Goal: Information Seeking & Learning: Learn about a topic

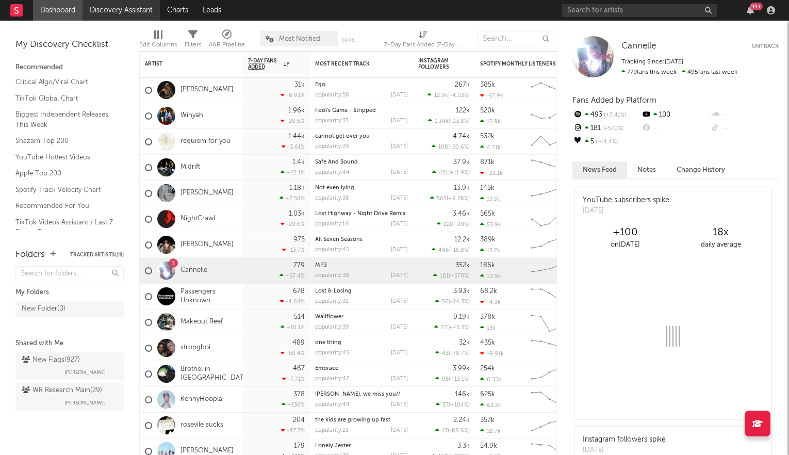
click at [142, 10] on link "Discovery Assistant" at bounding box center [120, 10] width 77 height 21
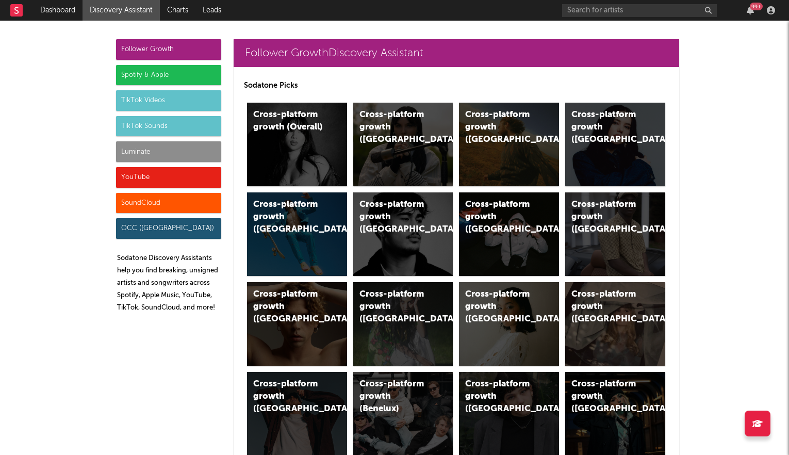
click at [154, 150] on div "Luminate" at bounding box center [168, 151] width 105 height 21
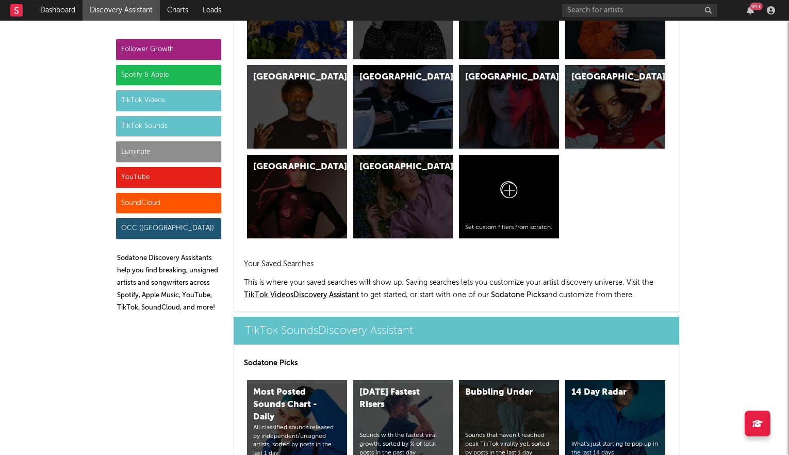
scroll to position [4515, 0]
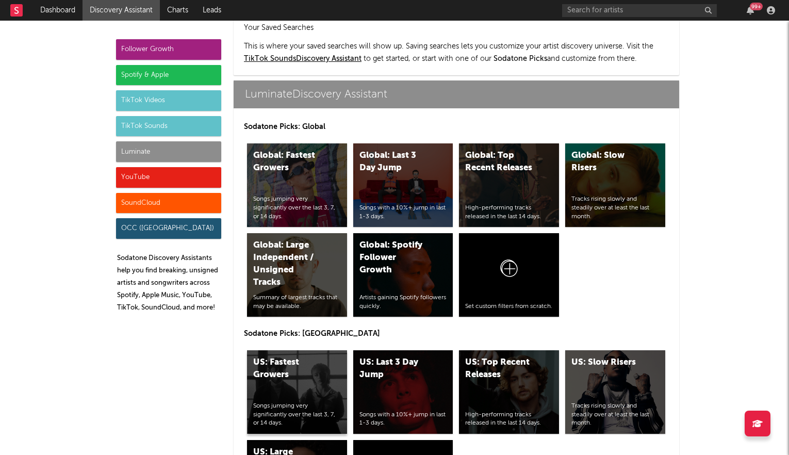
click at [294, 351] on div "US: Fastest Growers Songs jumping very significantly over the last 3, 7, or 14 …" at bounding box center [297, 392] width 100 height 84
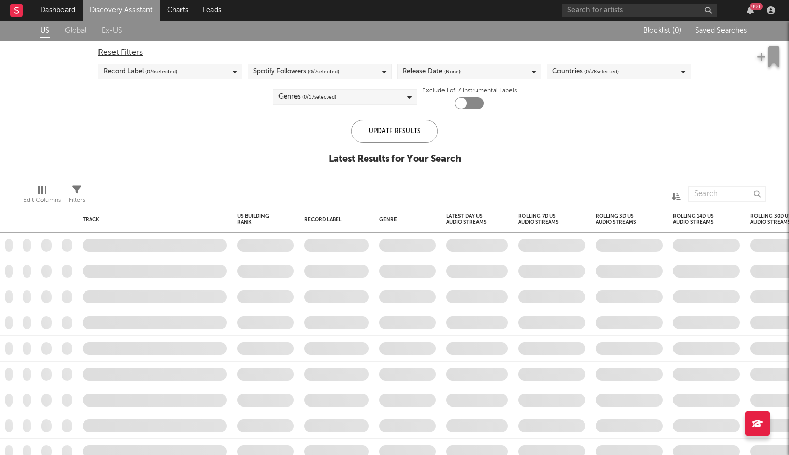
checkbox input "true"
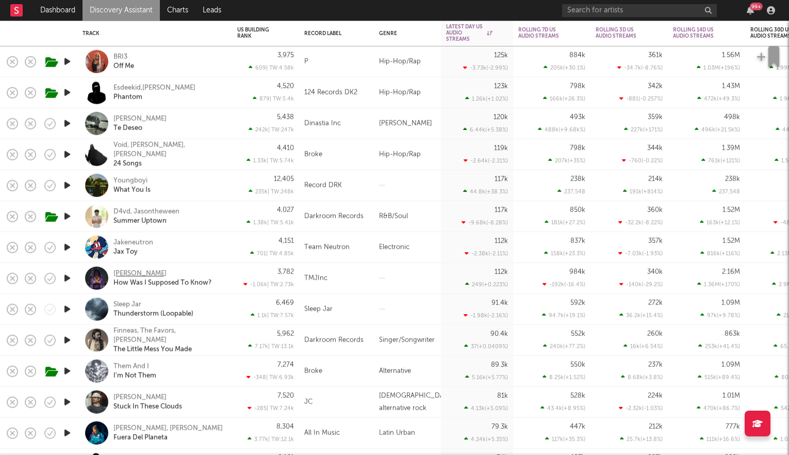
click at [131, 272] on div "[PERSON_NAME]" at bounding box center [139, 273] width 53 height 9
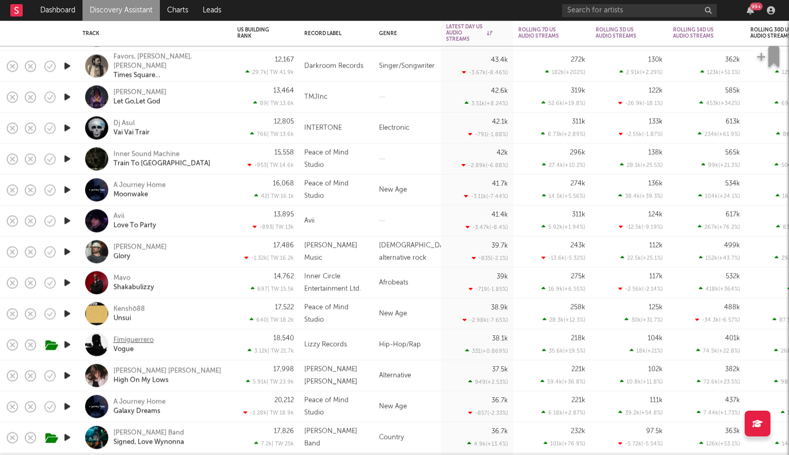
click at [130, 339] on div "Fimiguerrero" at bounding box center [133, 339] width 40 height 9
click at [129, 371] on div "[PERSON_NAME] [PERSON_NAME]" at bounding box center [167, 370] width 108 height 9
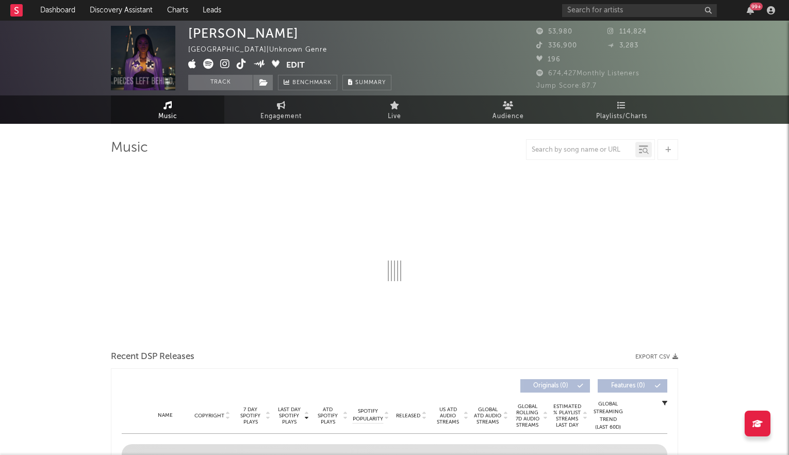
select select "1w"
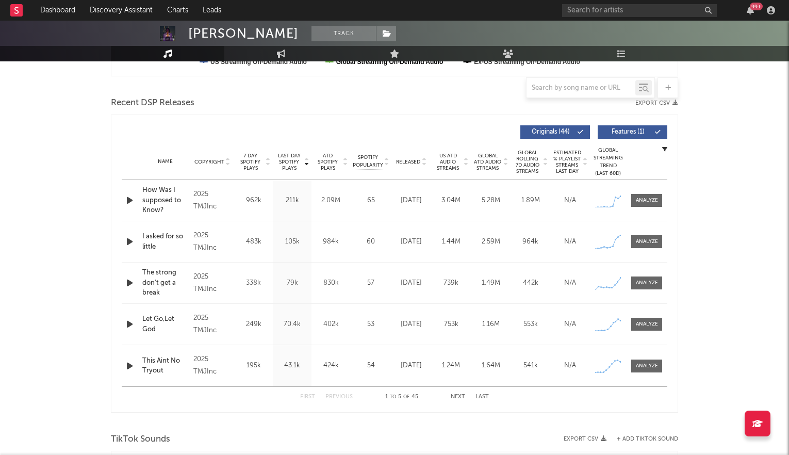
scroll to position [336, 0]
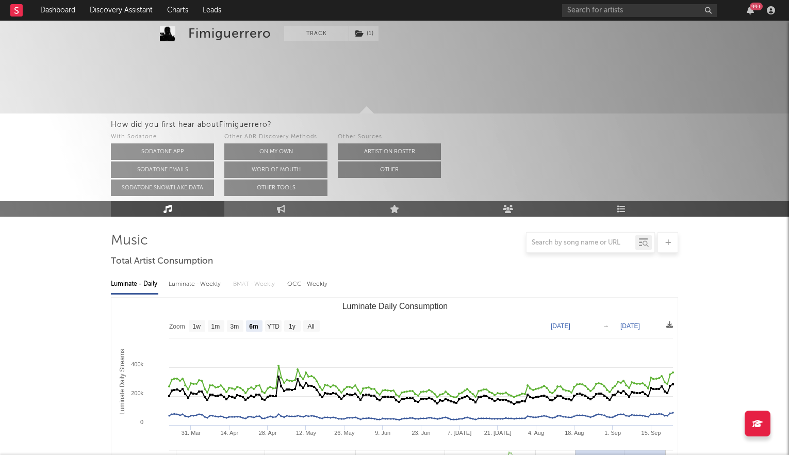
scroll to position [84, 0]
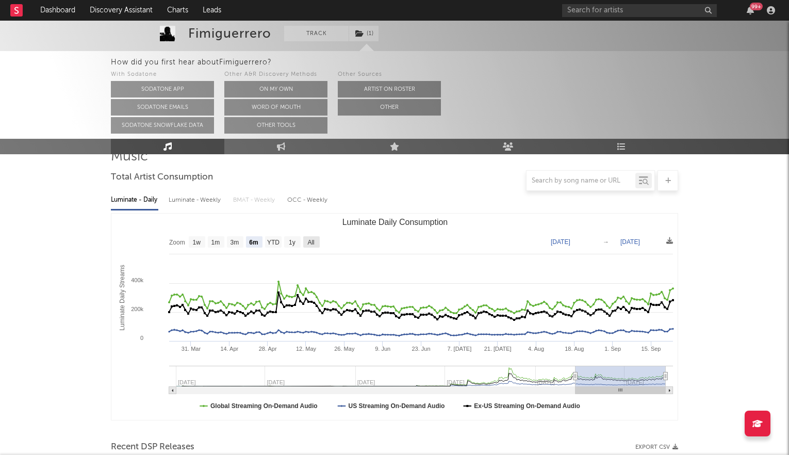
click at [304, 243] on rect "Luminate Daily Consumption" at bounding box center [311, 241] width 16 height 11
select select "All"
type input "2023-01-01"
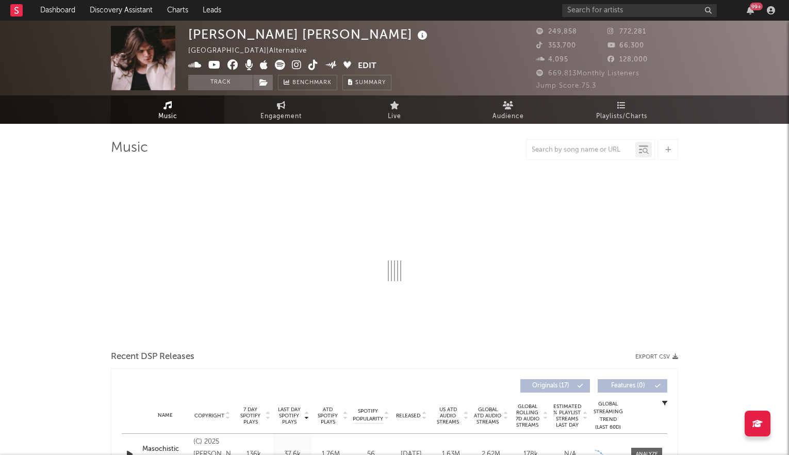
select select "6m"
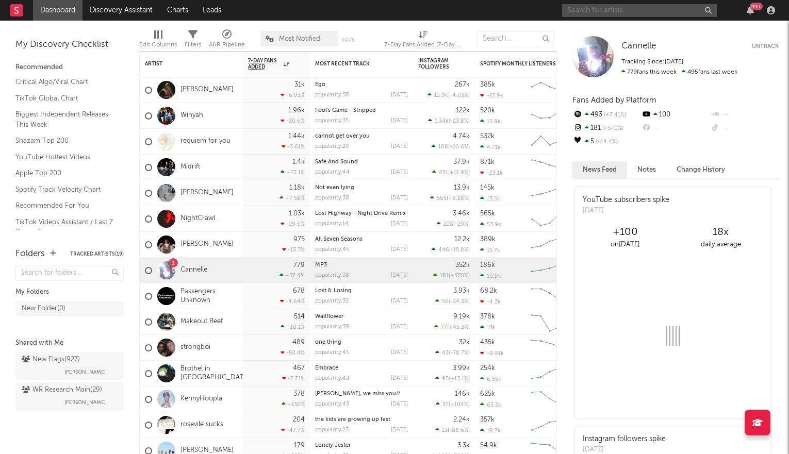
click at [636, 13] on input "text" at bounding box center [639, 10] width 155 height 13
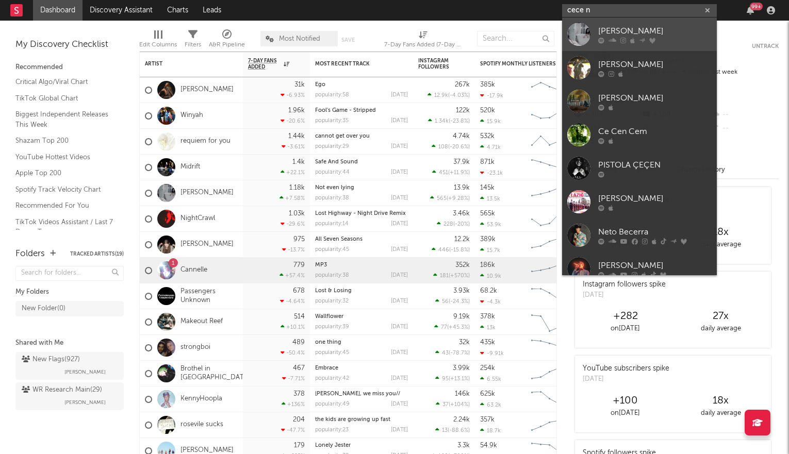
type input "cece n"
click at [631, 42] on icon at bounding box center [632, 40] width 5 height 6
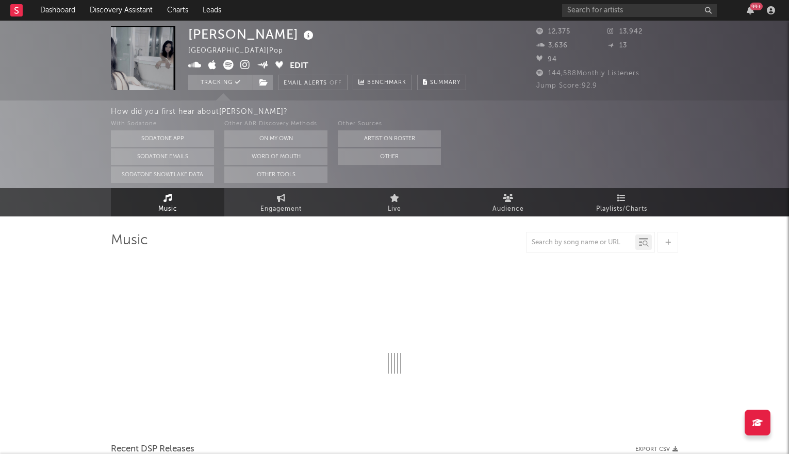
select select "6m"
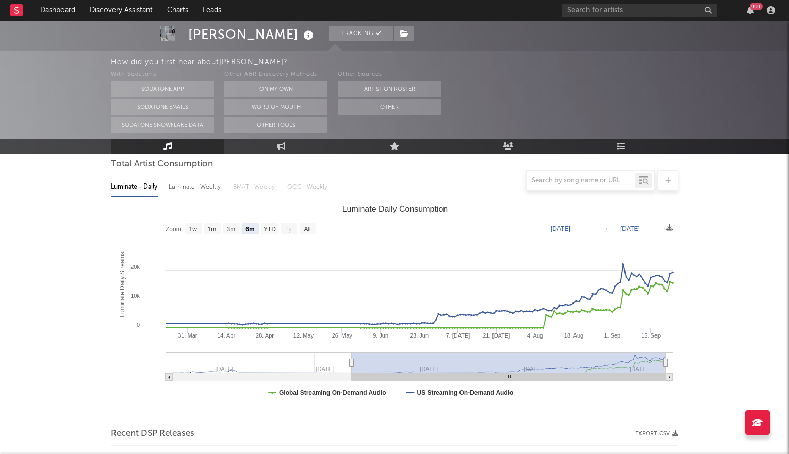
scroll to position [230, 0]
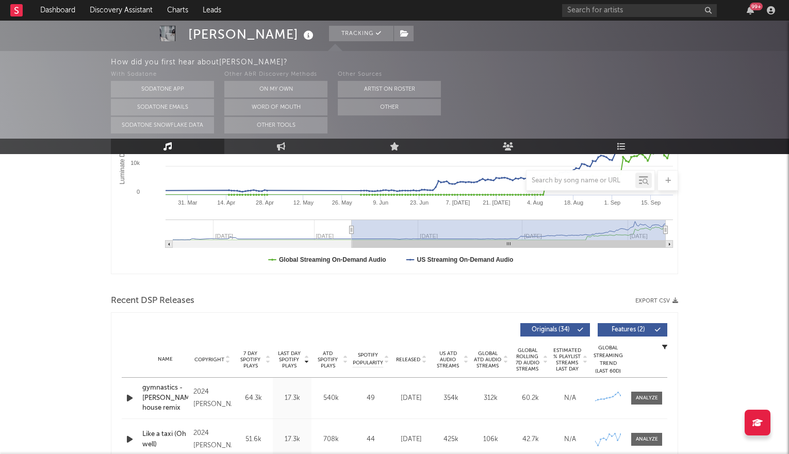
click at [307, 360] on icon at bounding box center [306, 362] width 5 height 4
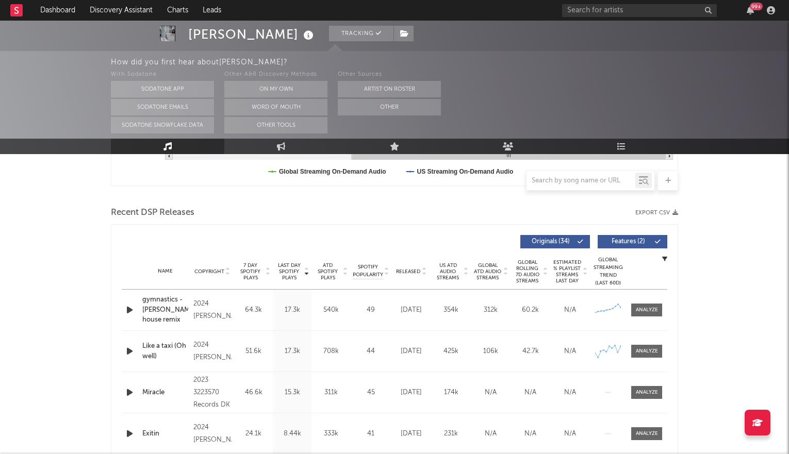
scroll to position [319, 0]
click at [464, 267] on icon at bounding box center [465, 269] width 5 height 4
click at [506, 271] on icon at bounding box center [505, 273] width 5 height 4
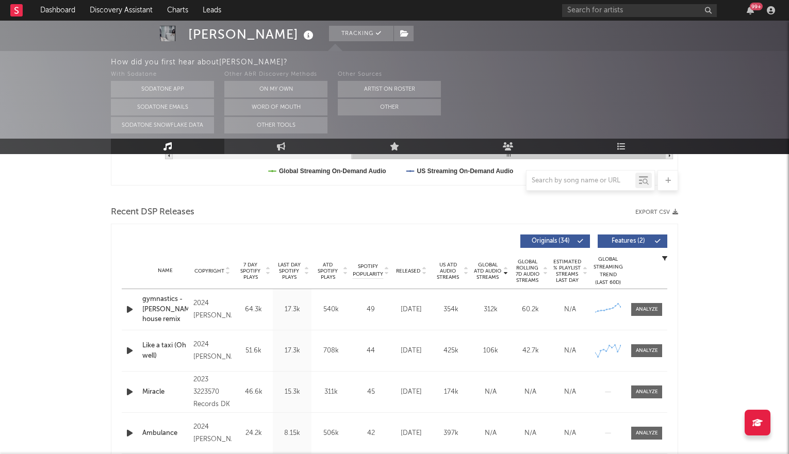
click at [506, 269] on icon at bounding box center [505, 269] width 5 height 4
click at [506, 271] on icon at bounding box center [505, 273] width 5 height 4
click at [603, 14] on input "text" at bounding box center [639, 10] width 155 height 13
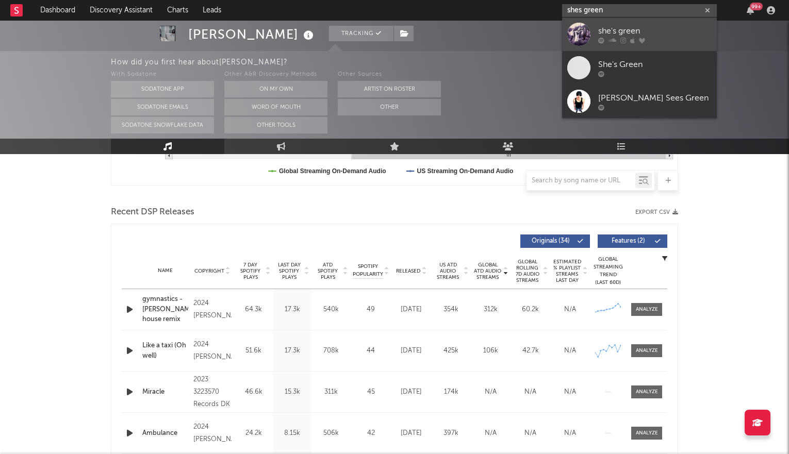
type input "shes green"
click at [594, 30] on link "she's green" at bounding box center [639, 35] width 155 height 34
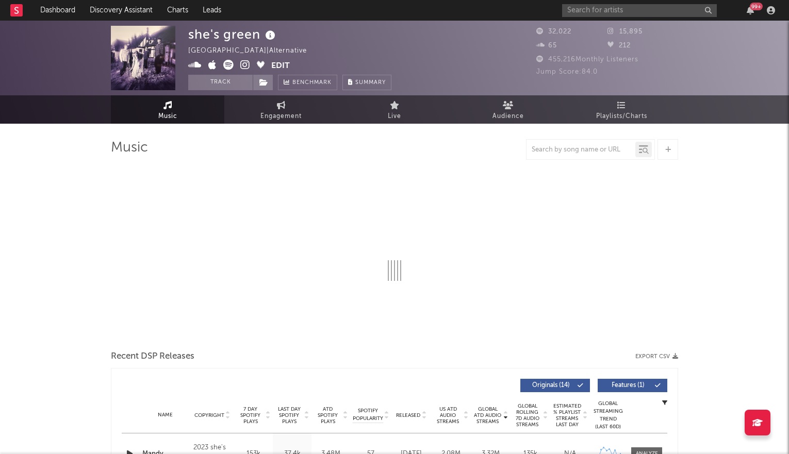
select select "6m"
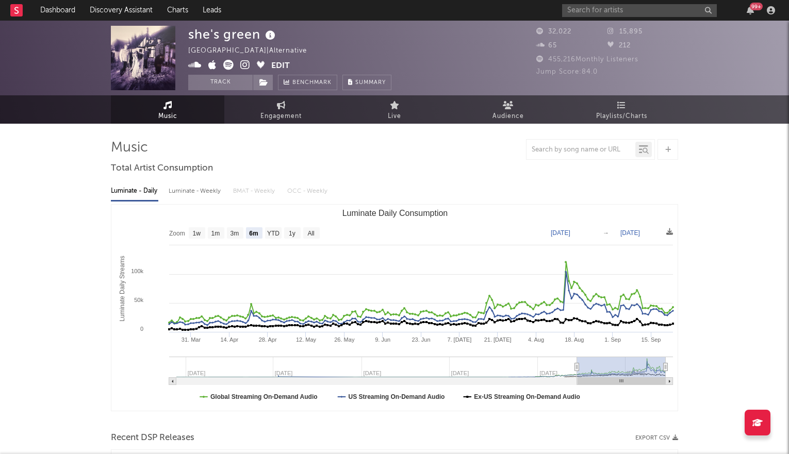
click at [246, 64] on icon at bounding box center [245, 65] width 10 height 10
